Goal: Transaction & Acquisition: Download file/media

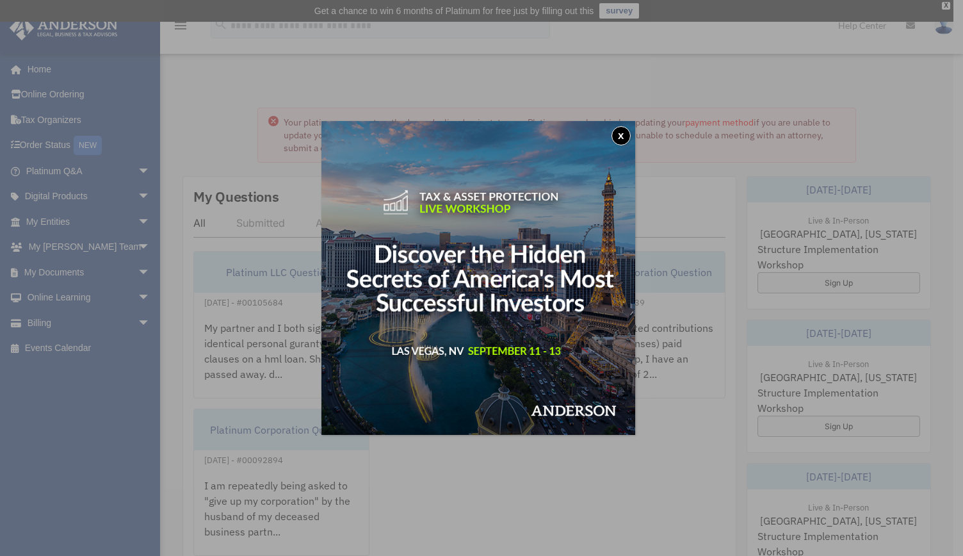
click at [625, 140] on button "x" at bounding box center [621, 135] width 19 height 19
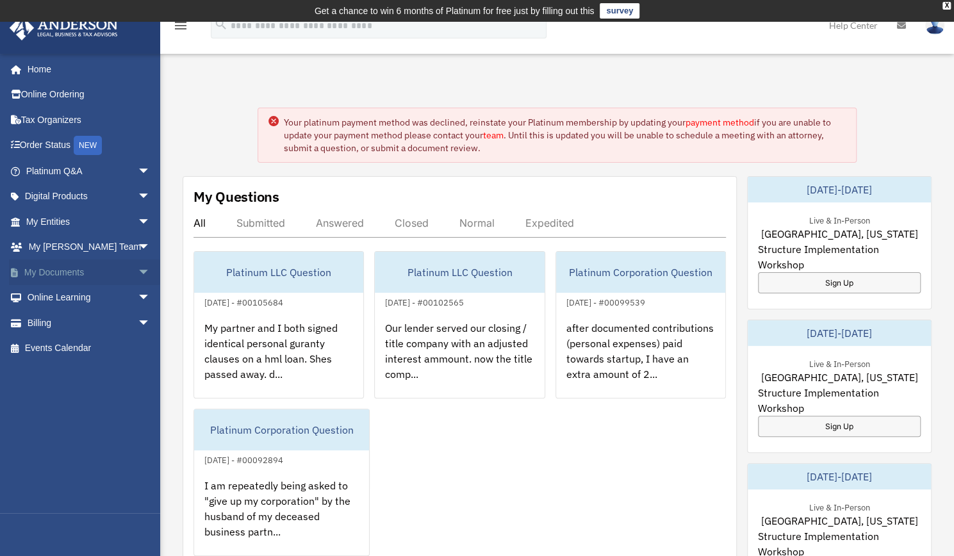
click at [138, 271] on span "arrow_drop_down" at bounding box center [151, 272] width 26 height 26
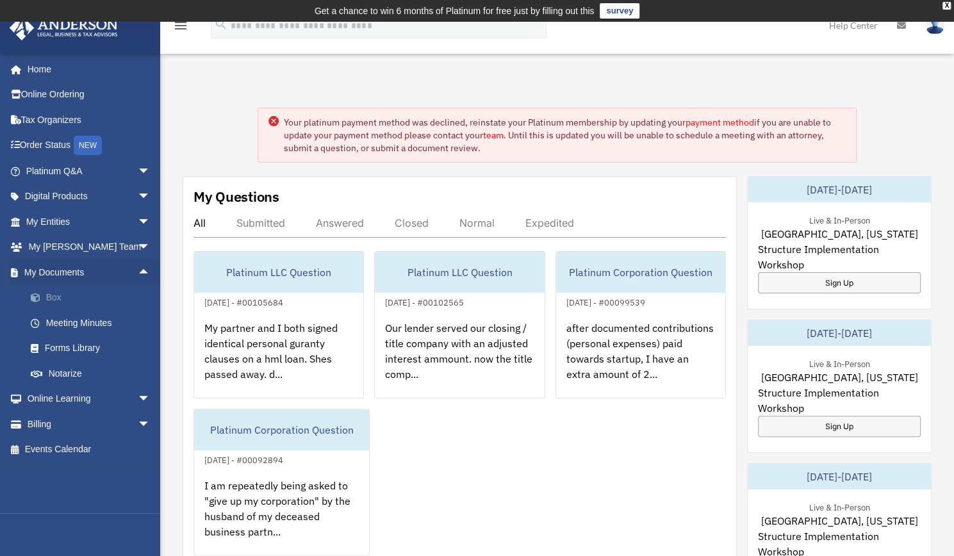
click at [53, 300] on link "Box" at bounding box center [94, 298] width 152 height 26
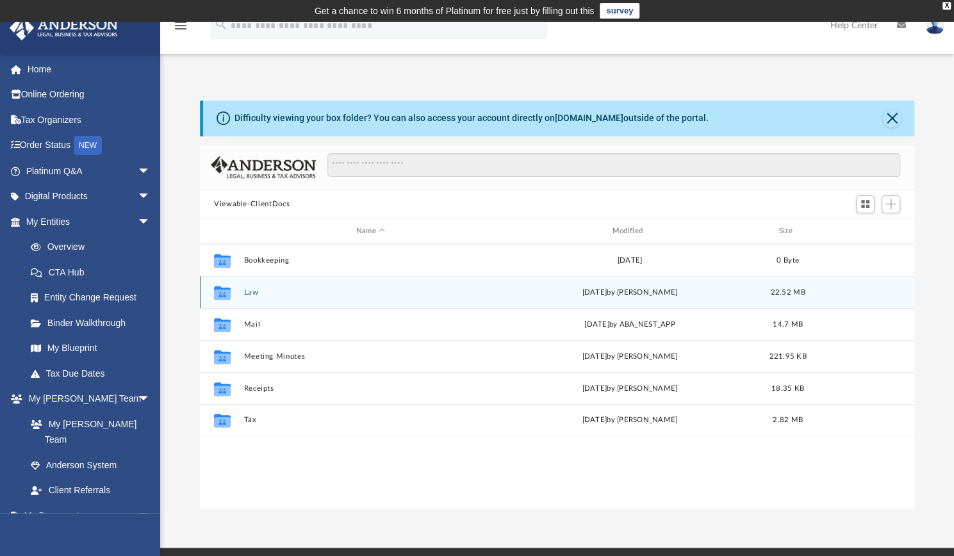
scroll to position [281, 704]
click at [263, 287] on div "Collaborated Folder Law Fri Mar 15 2024 by Cat Hernandez Sarmiento 22.52 MB" at bounding box center [557, 292] width 714 height 32
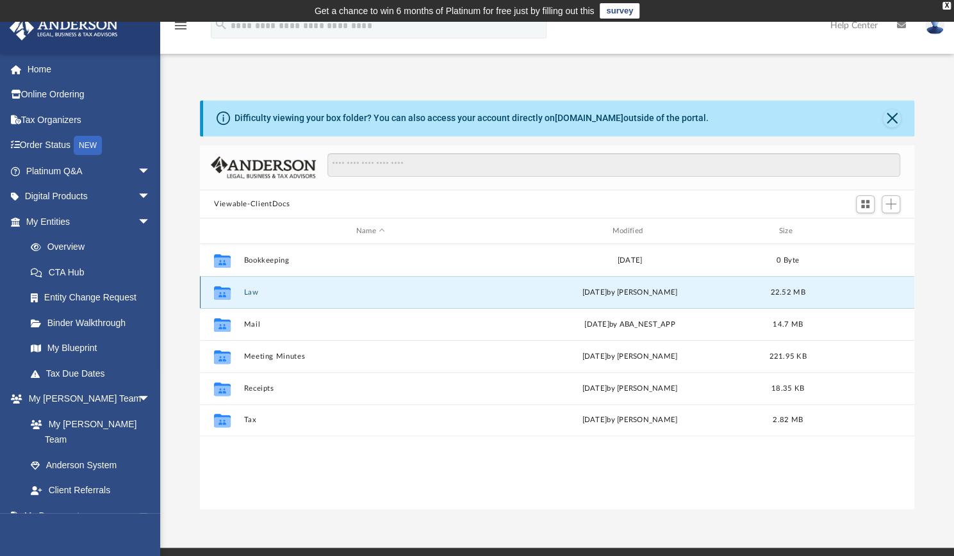
click at [250, 288] on button "Law" at bounding box center [370, 292] width 254 height 8
click at [250, 288] on button "GS2020, LLC" at bounding box center [370, 292] width 254 height 8
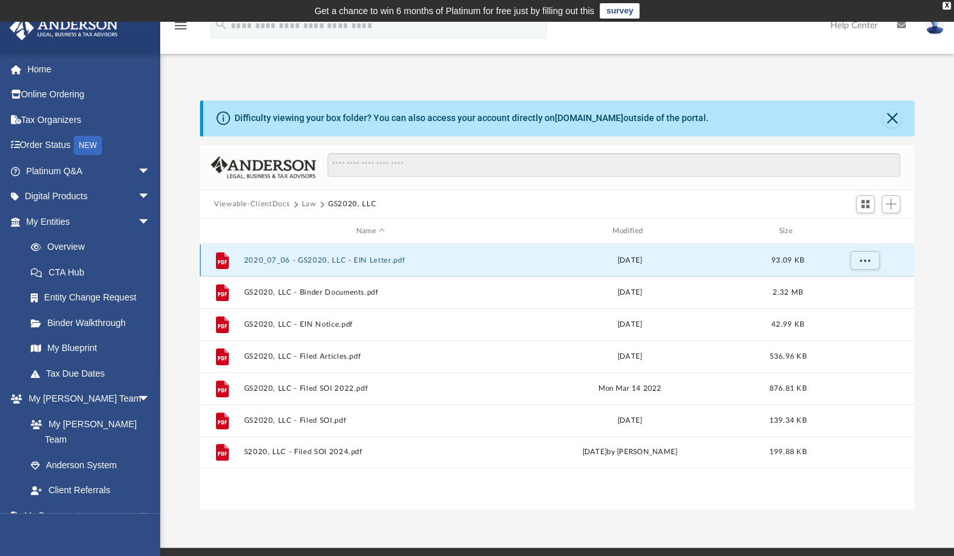
click at [342, 263] on button "2020_07_06 - GS2020, LLC - EIN Letter.pdf" at bounding box center [370, 260] width 254 height 8
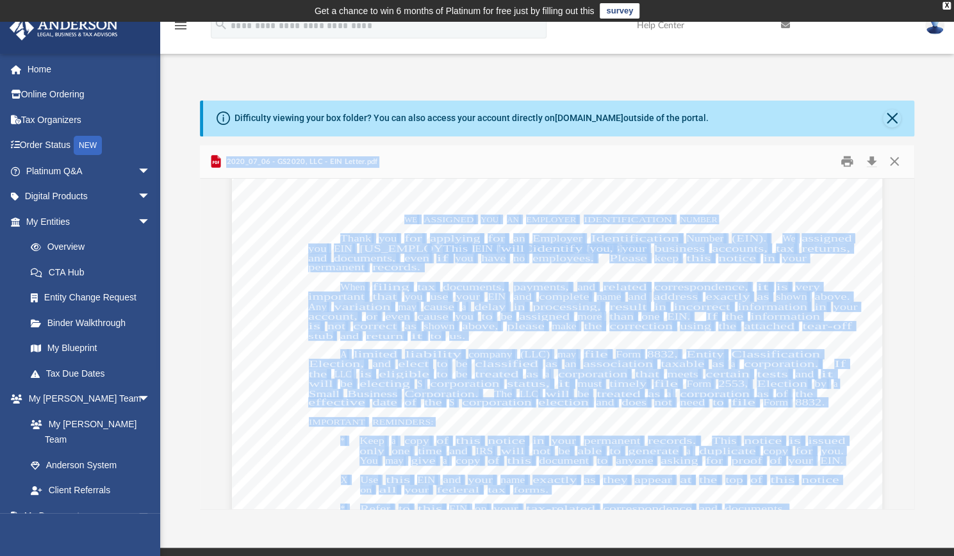
scroll to position [263, 0]
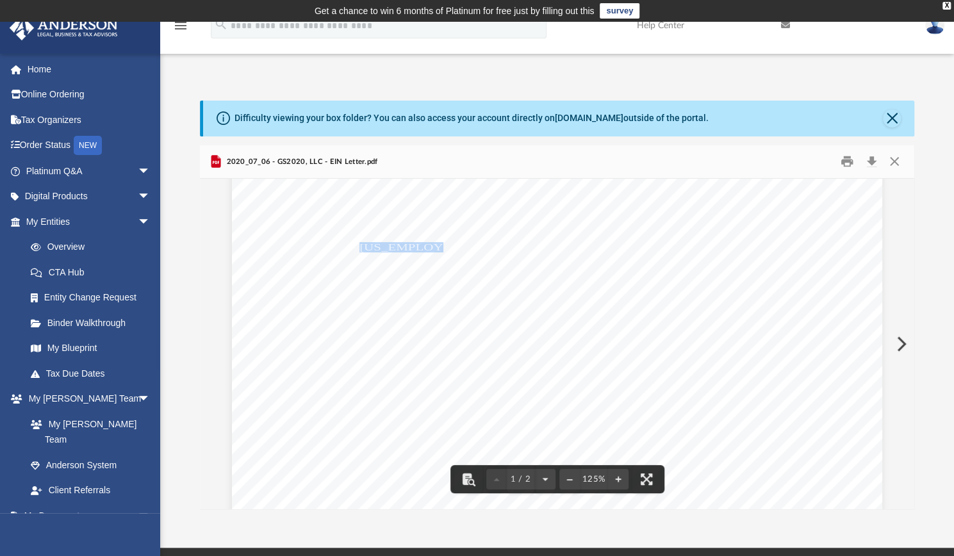
drag, startPoint x: 354, startPoint y: 245, endPoint x: 417, endPoint y: 248, distance: 62.8
click at [417, 248] on span "85-0569468." at bounding box center [501, 247] width 285 height 9
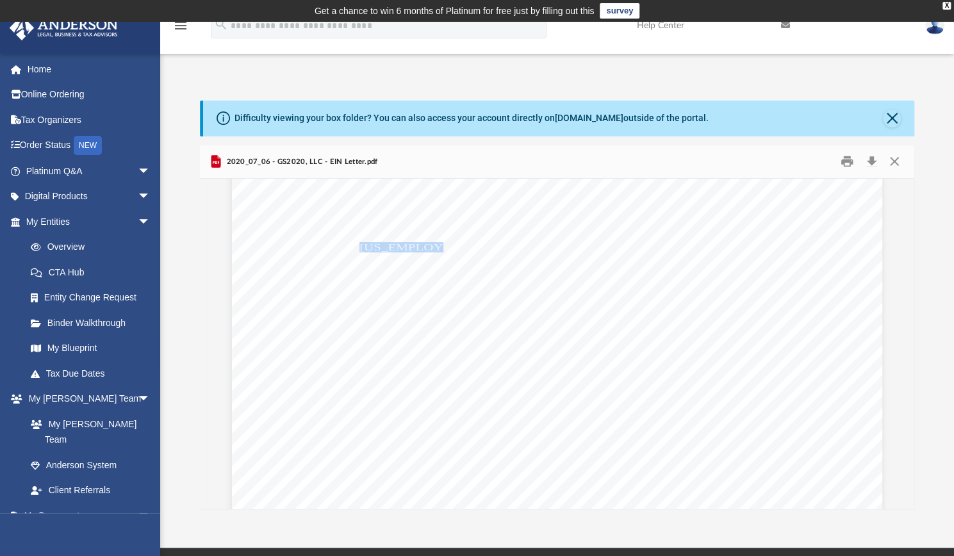
click at [845, 212] on div "u 010908 TO C DEPARTMENT OF THE TREASURY INTERNAL REVENUE SERVICE CINCINNATI OH…" at bounding box center [557, 346] width 650 height 841
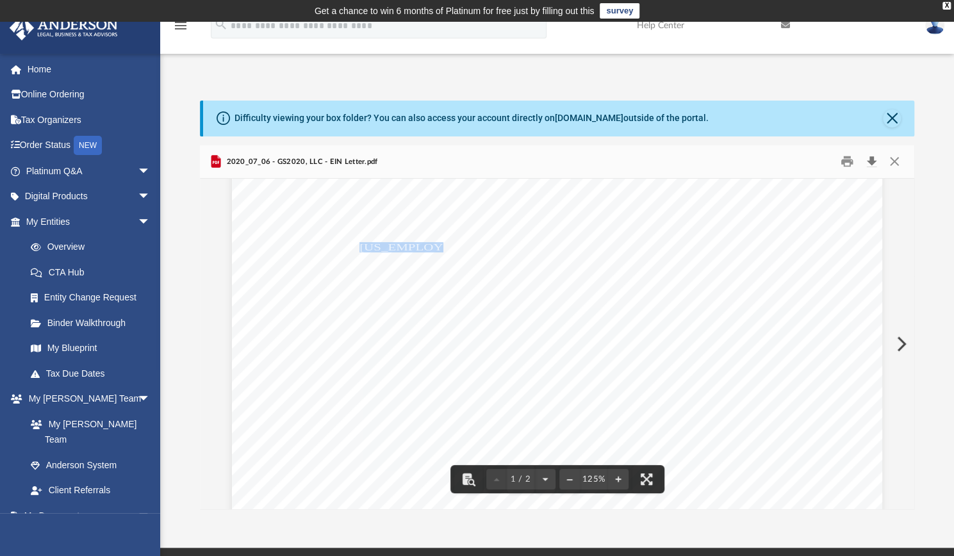
click at [870, 157] on button "Download" at bounding box center [871, 162] width 23 height 20
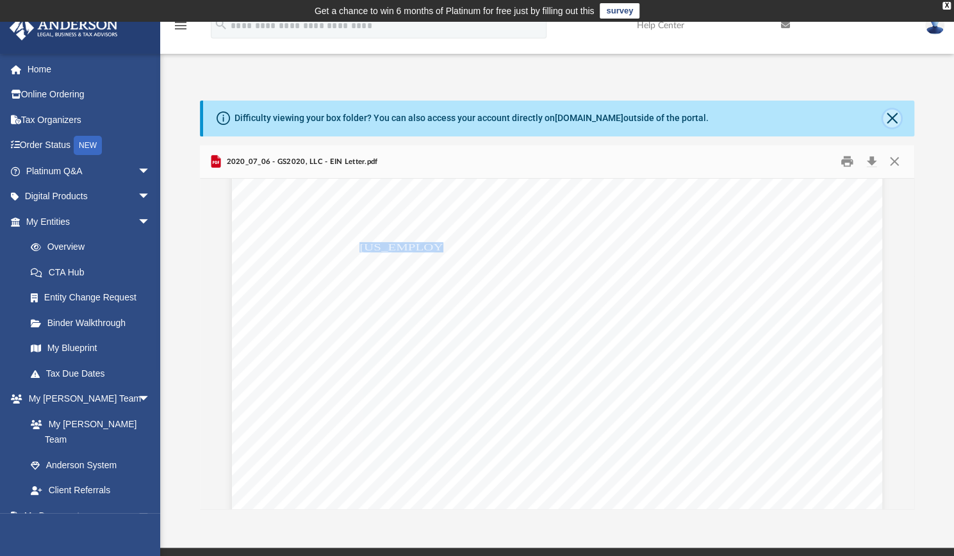
click at [894, 122] on button "Close" at bounding box center [892, 119] width 18 height 18
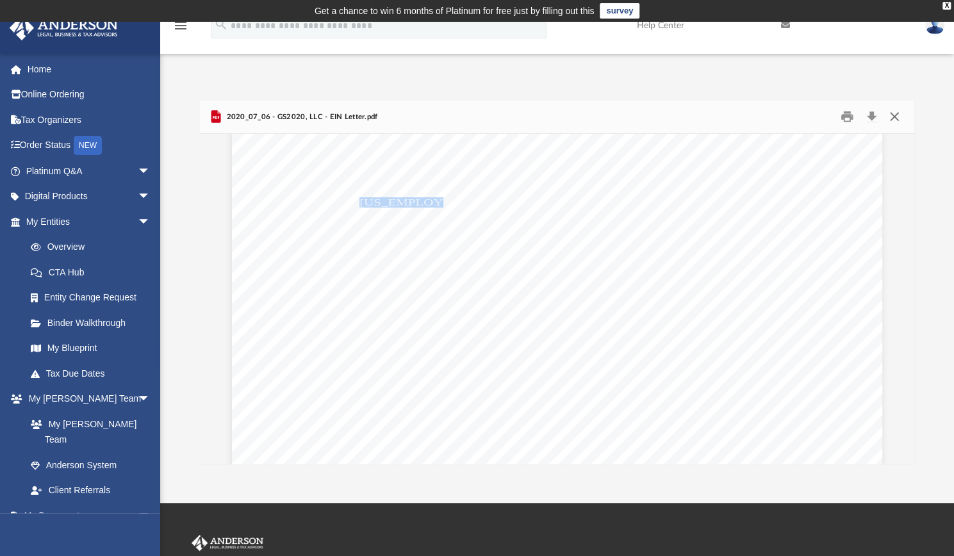
click at [890, 119] on button "Close" at bounding box center [894, 117] width 23 height 20
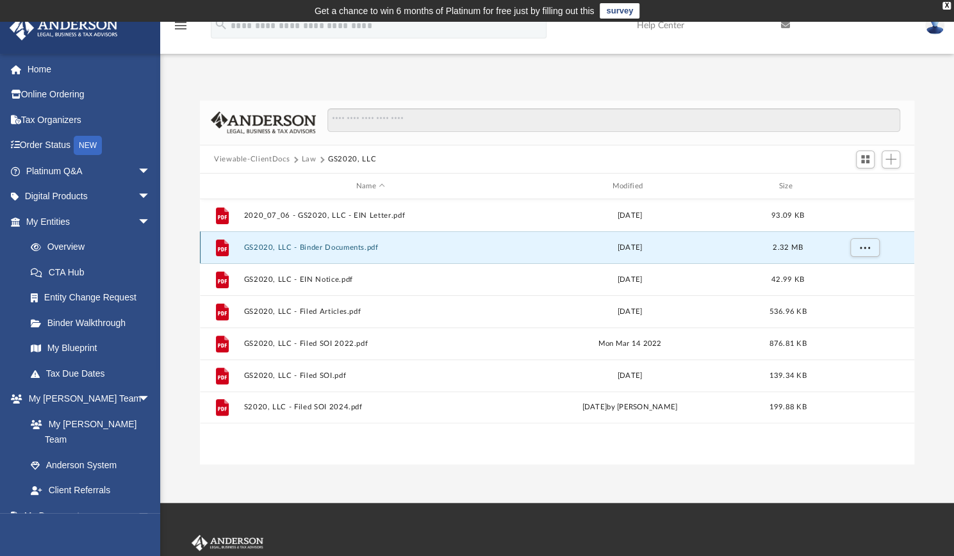
click at [348, 245] on button "GS2020, LLC - Binder Documents.pdf" at bounding box center [370, 247] width 254 height 8
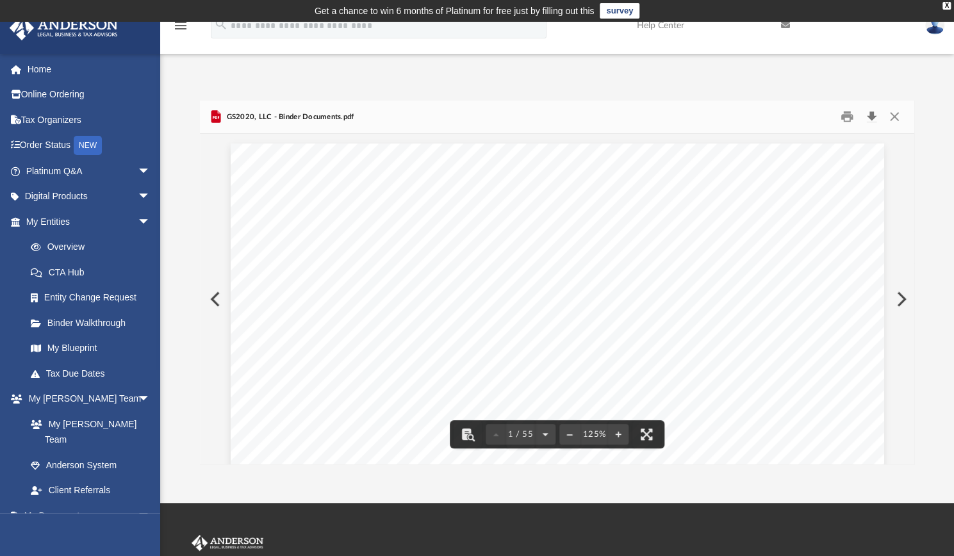
click at [875, 109] on button "Download" at bounding box center [871, 117] width 23 height 20
